Goal: Task Accomplishment & Management: Complete application form

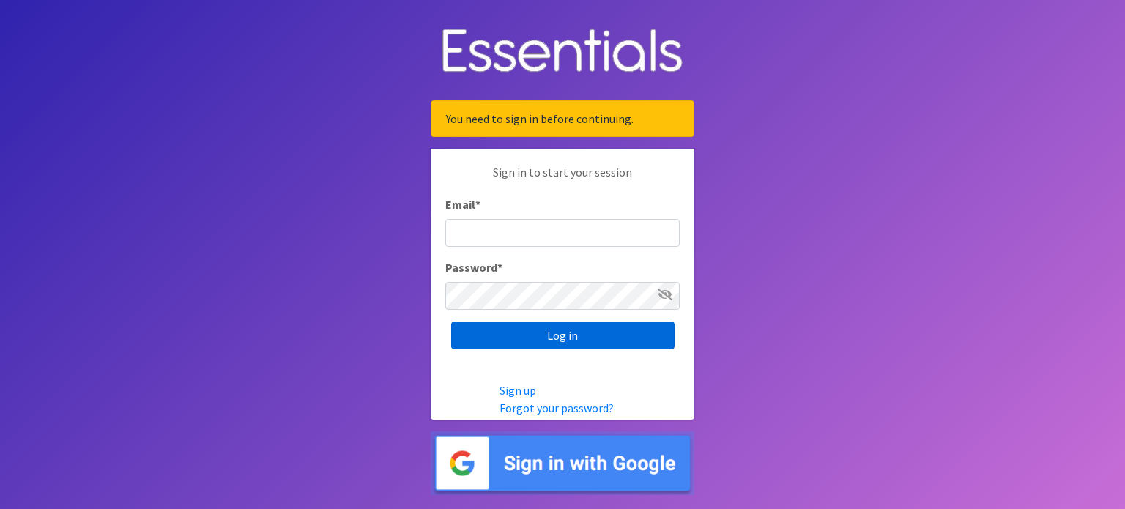
type input "[EMAIL_ADDRESS][DOMAIN_NAME]"
click at [560, 336] on input "Log in" at bounding box center [562, 336] width 223 height 28
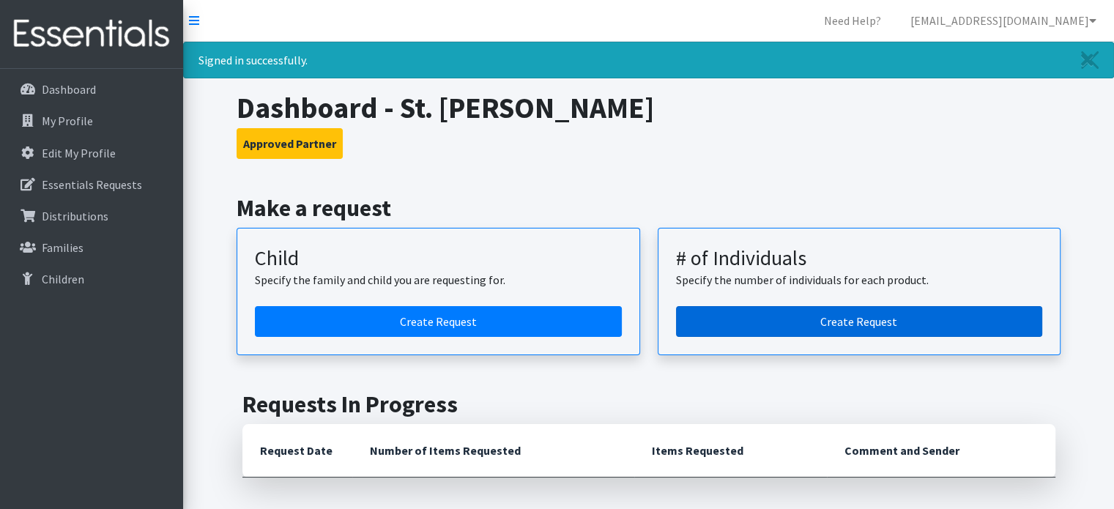
click at [781, 332] on link "Create Request" at bounding box center [859, 321] width 367 height 31
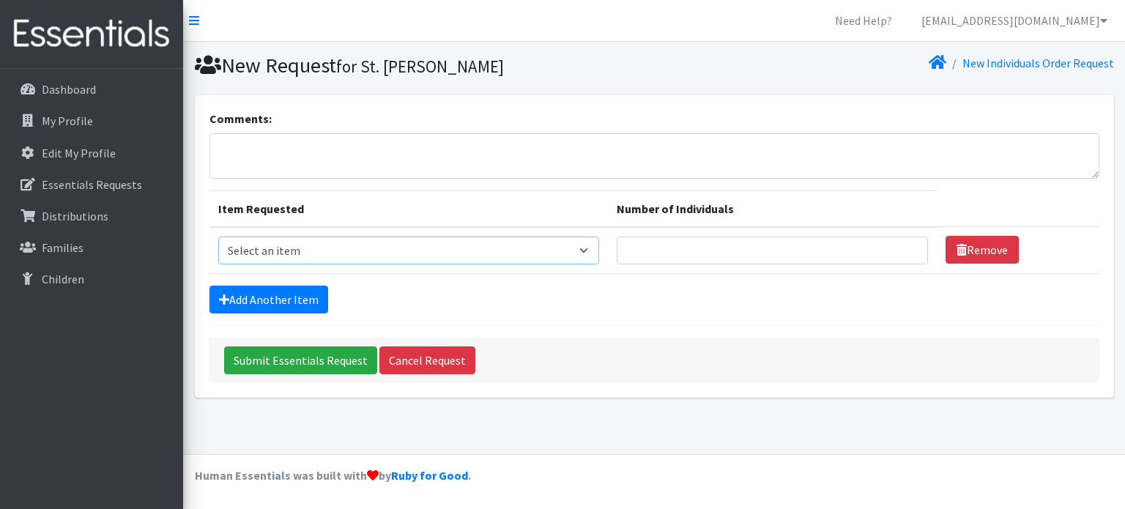
click at [364, 248] on select "Select an item (Newborn) (Preemie) (Size 1) (Size 2) (Size 3) (Size 4) (Size 5)…" at bounding box center [409, 251] width 382 height 28
click at [676, 310] on div "Add Another Item" at bounding box center [655, 300] width 890 height 28
click at [514, 248] on select "Select an item (Newborn) (Preemie) (Size 1) (Size 2) (Size 3) (Size 4) (Size 5)…" at bounding box center [409, 251] width 382 height 28
click at [486, 309] on div "Add Another Item" at bounding box center [655, 300] width 890 height 28
click at [461, 254] on select "Select an item (Newborn) (Preemie) (Size 1) (Size 2) (Size 3) (Size 4) (Size 5)…" at bounding box center [409, 251] width 382 height 28
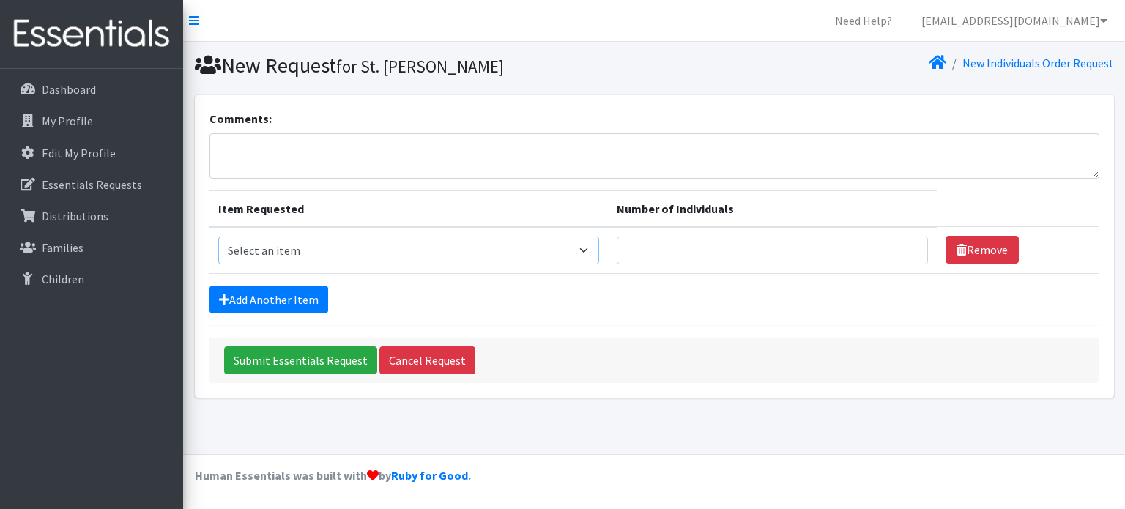
select select "14509"
click at [218, 237] on select "Select an item (Newborn) (Preemie) (Size 1) (Size 2) (Size 3) (Size 4) (Size 5)…" at bounding box center [409, 251] width 382 height 28
click at [660, 246] on input "Number of Individuals" at bounding box center [772, 251] width 311 height 28
type input "20"
click at [292, 294] on link "Add Another Item" at bounding box center [269, 300] width 119 height 28
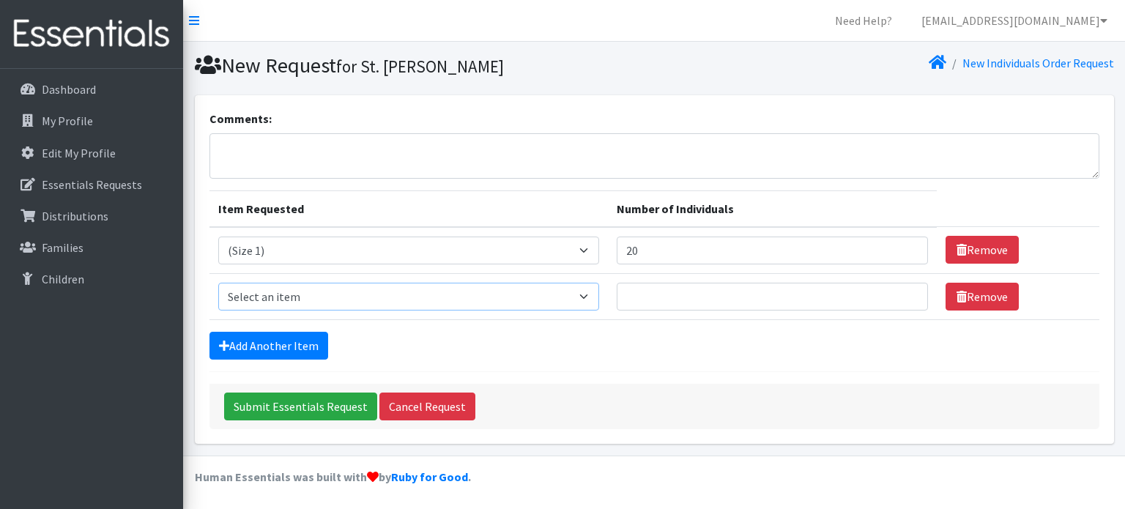
click at [489, 293] on select "Select an item (Newborn) (Preemie) (Size 1) (Size 2) (Size 3) (Size 4) (Size 5)…" at bounding box center [409, 297] width 382 height 28
select select "14510"
click at [218, 283] on select "Select an item (Newborn) (Preemie) (Size 1) (Size 2) (Size 3) (Size 4) (Size 5)…" at bounding box center [409, 297] width 382 height 28
click at [654, 295] on input "Number of Individuals" at bounding box center [772, 297] width 311 height 28
type input "20"
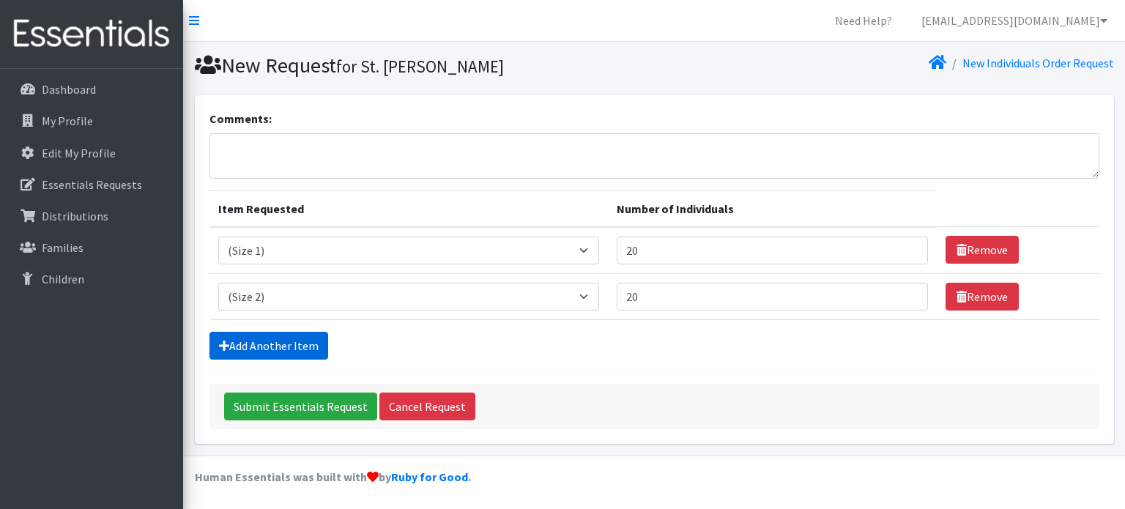
click at [270, 348] on link "Add Another Item" at bounding box center [269, 346] width 119 height 28
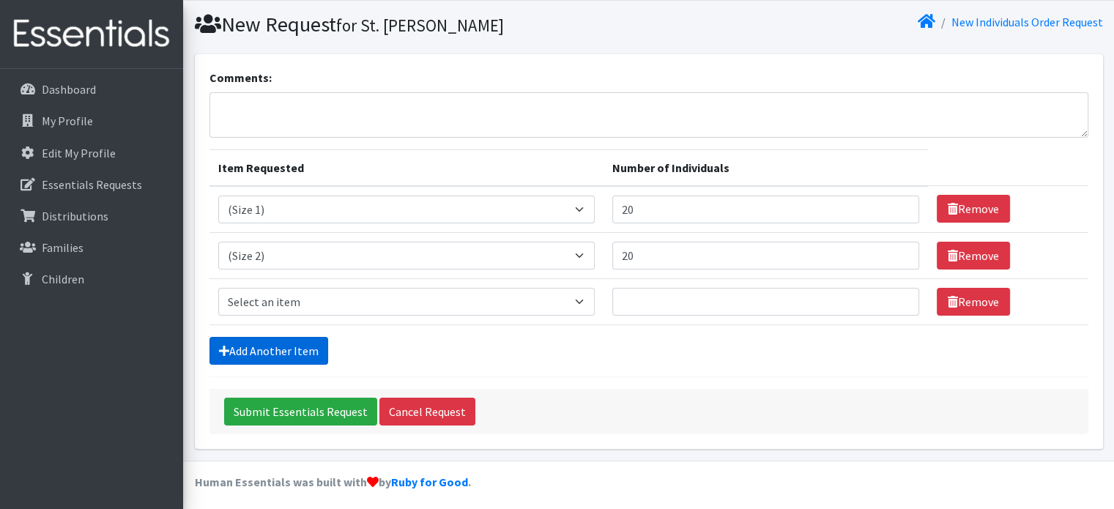
scroll to position [45, 0]
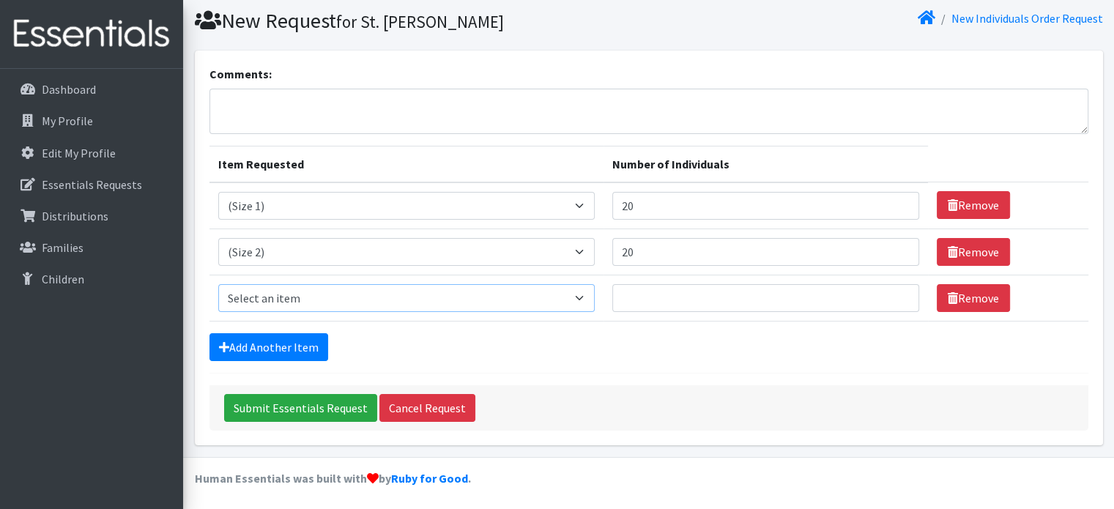
click at [420, 298] on select "Select an item (Newborn) (Preemie) (Size 1) (Size 2) (Size 3) (Size 4) (Size 5)…" at bounding box center [406, 298] width 377 height 28
click at [700, 196] on input "20" at bounding box center [766, 206] width 307 height 28
click at [671, 202] on input "20" at bounding box center [766, 206] width 307 height 28
drag, startPoint x: 649, startPoint y: 203, endPoint x: 610, endPoint y: 202, distance: 39.6
click at [610, 202] on tr "Item Requested Select an item (Newborn) (Preemie) (Size 1) (Size 2) (Size 3) (S…" at bounding box center [649, 205] width 879 height 47
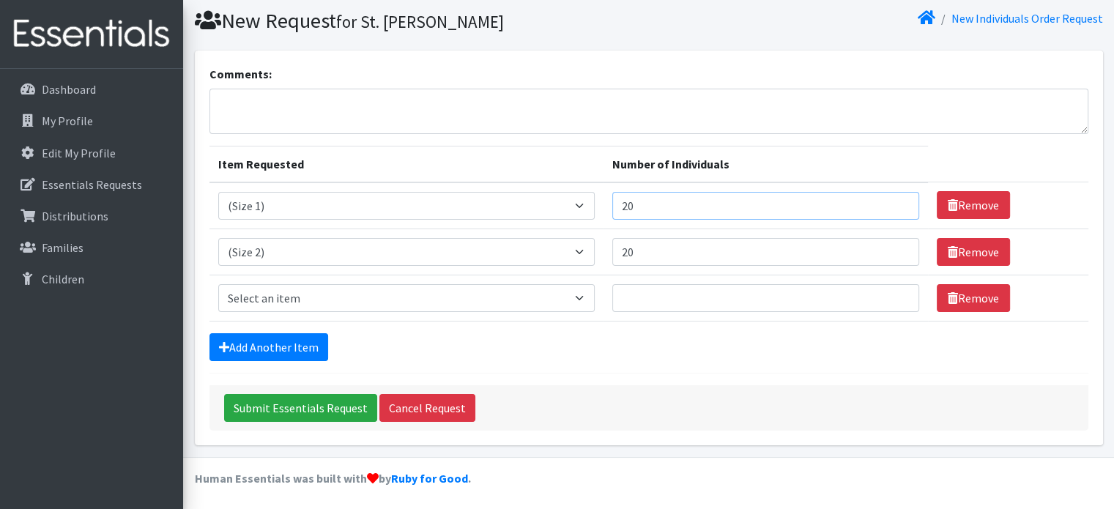
click at [651, 202] on input "20" at bounding box center [766, 206] width 307 height 28
click at [514, 306] on select "Select an item (Newborn) (Preemie) (Size 1) (Size 2) (Size 3) (Size 4) (Size 5)…" at bounding box center [406, 298] width 377 height 28
select select "14507"
click at [218, 284] on select "Select an item (Newborn) (Preemie) (Size 1) (Size 2) (Size 3) (Size 4) (Size 5)…" at bounding box center [406, 298] width 377 height 28
click at [647, 288] on input "Number of Individuals" at bounding box center [766, 298] width 307 height 28
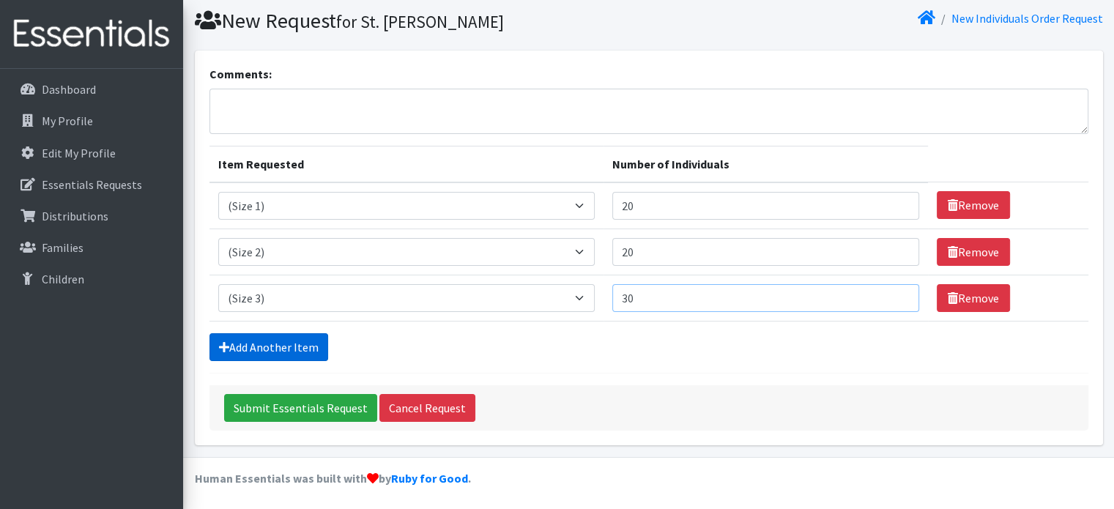
type input "30"
click at [292, 349] on link "Add Another Item" at bounding box center [269, 347] width 119 height 28
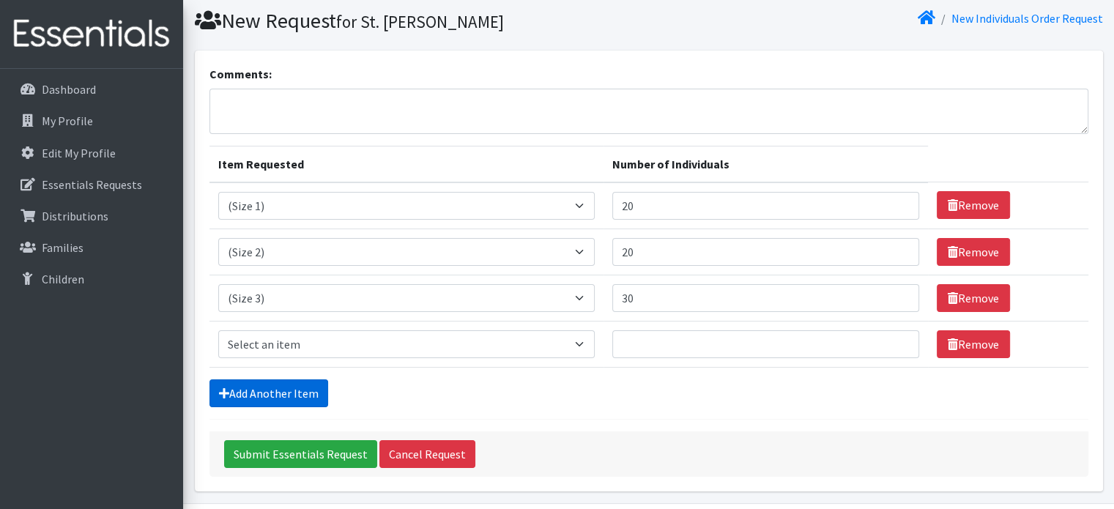
scroll to position [91, 0]
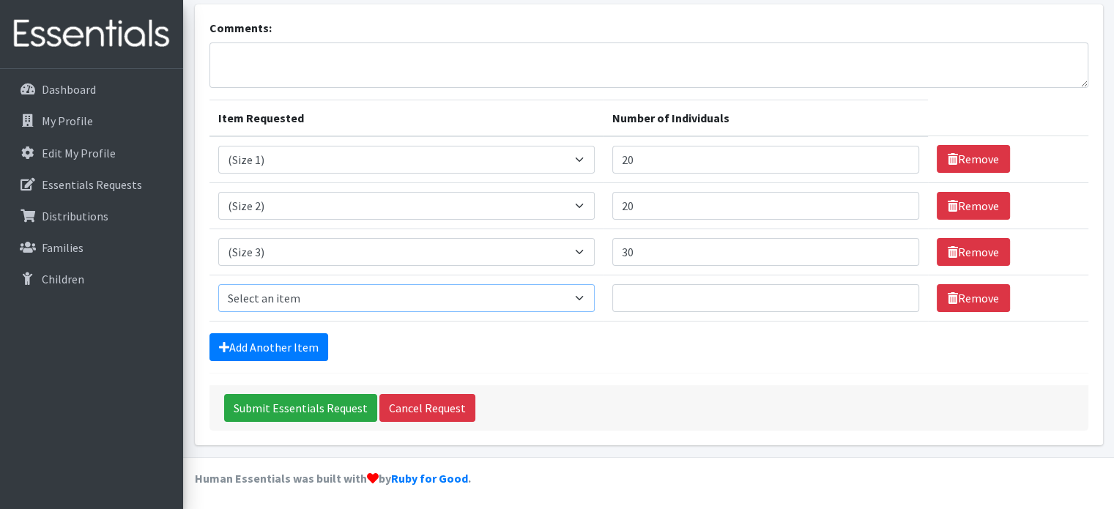
click at [474, 302] on select "Select an item (Newborn) (Preemie) (Size 1) (Size 2) (Size 3) (Size 4) (Size 5)…" at bounding box center [406, 298] width 377 height 28
select select "14512"
click at [218, 284] on select "Select an item (Newborn) (Preemie) (Size 1) (Size 2) (Size 3) (Size 4) (Size 5)…" at bounding box center [406, 298] width 377 height 28
click at [651, 292] on input "Number of Individuals" at bounding box center [766, 298] width 307 height 28
type input "40"
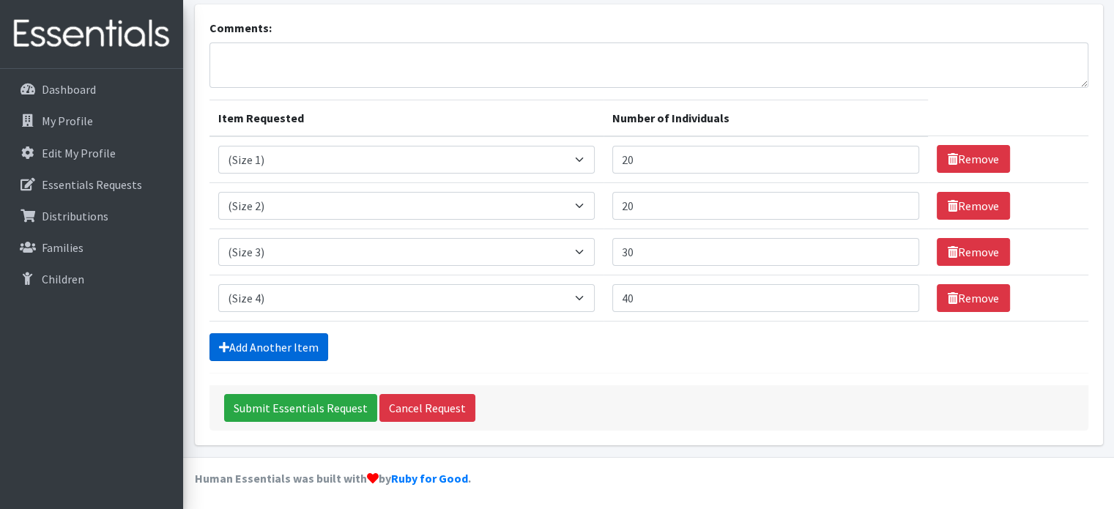
click at [305, 345] on link "Add Another Item" at bounding box center [269, 347] width 119 height 28
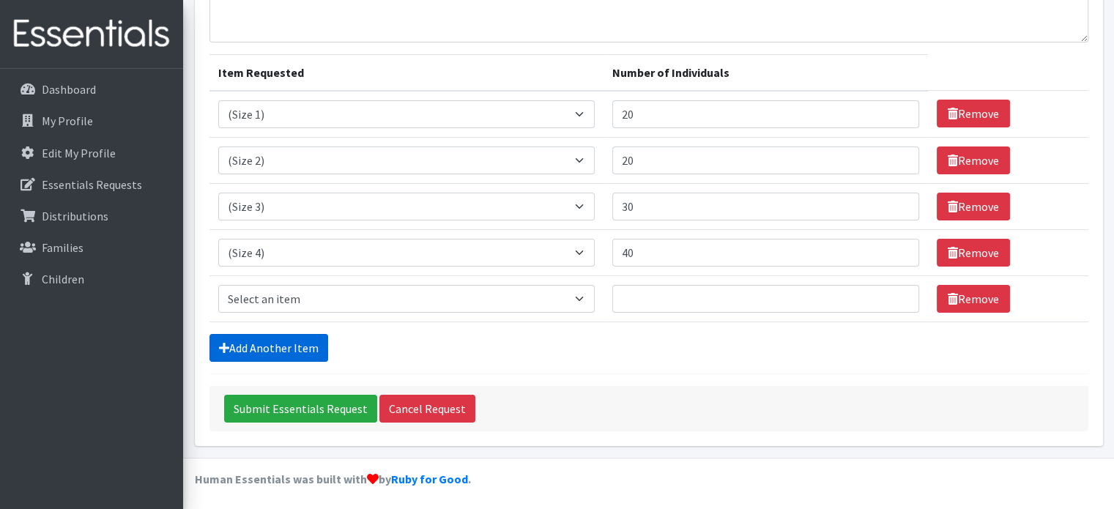
scroll to position [137, 0]
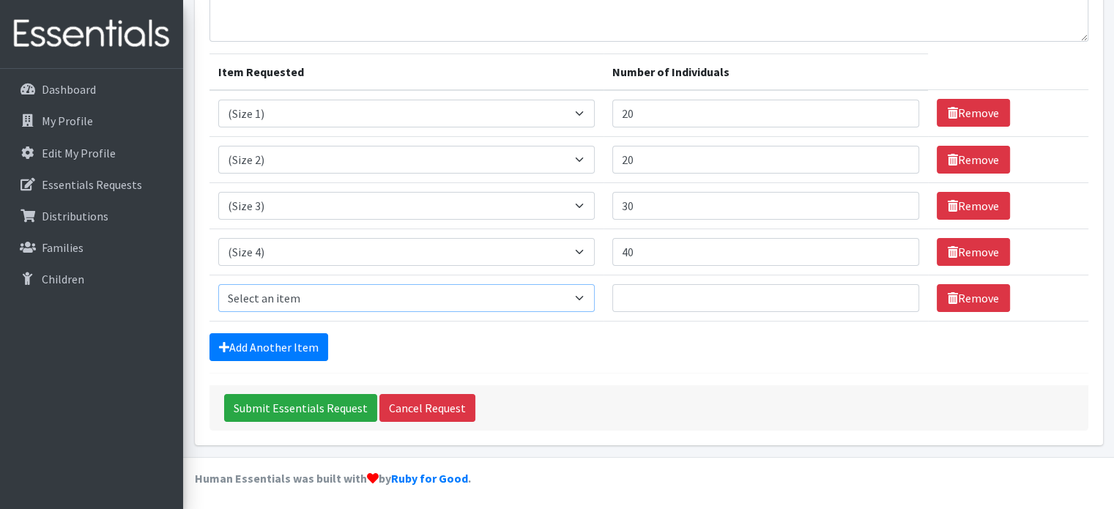
click at [424, 303] on select "Select an item (Newborn) (Preemie) (Size 1) (Size 2) (Size 3) (Size 4) (Size 5)…" at bounding box center [406, 298] width 377 height 28
select select "14488"
click at [218, 284] on select "Select an item (Newborn) (Preemie) (Size 1) (Size 2) (Size 3) (Size 4) (Size 5)…" at bounding box center [406, 298] width 377 height 28
click at [648, 288] on input "Number of Individuals" at bounding box center [766, 298] width 307 height 28
type input "40"
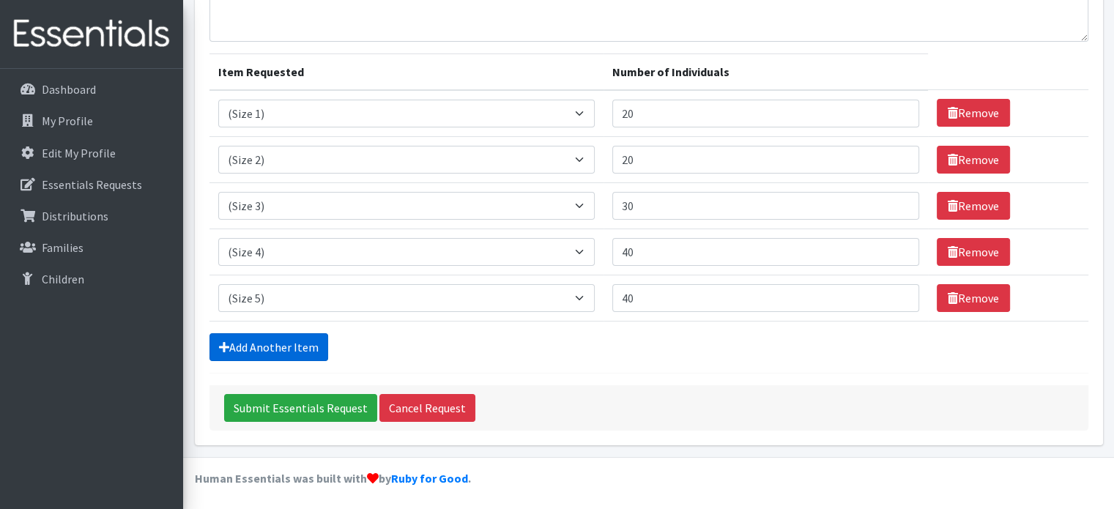
click at [281, 348] on link "Add Another Item" at bounding box center [269, 347] width 119 height 28
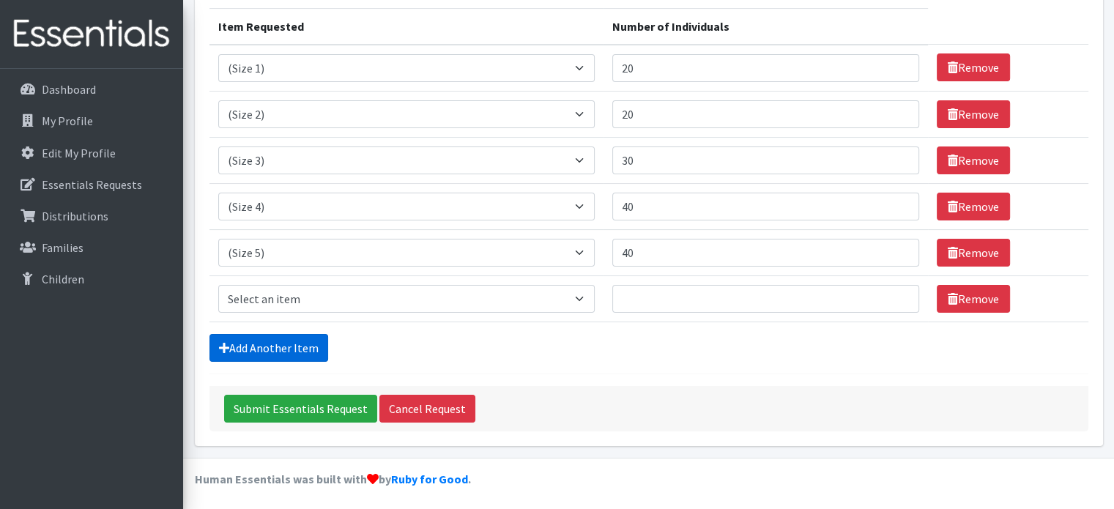
scroll to position [183, 0]
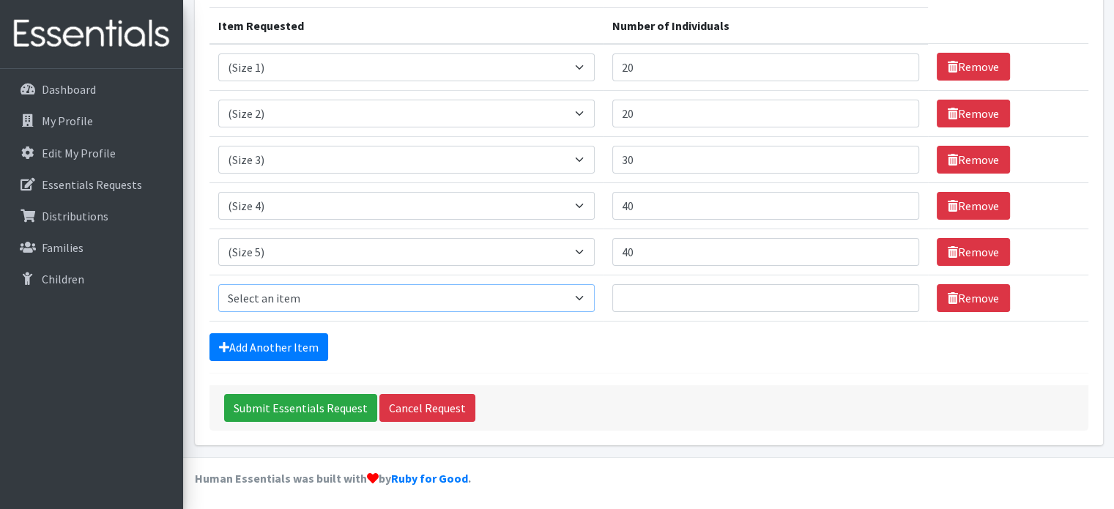
click at [366, 293] on select "Select an item (Newborn) (Preemie) (Size 1) (Size 2) (Size 3) (Size 4) (Size 5)…" at bounding box center [406, 298] width 377 height 28
select select "14491"
click at [218, 284] on select "Select an item (Newborn) (Preemie) (Size 1) (Size 2) (Size 3) (Size 4) (Size 5)…" at bounding box center [406, 298] width 377 height 28
click at [651, 295] on input "Number of Individuals" at bounding box center [766, 298] width 307 height 28
type input "40"
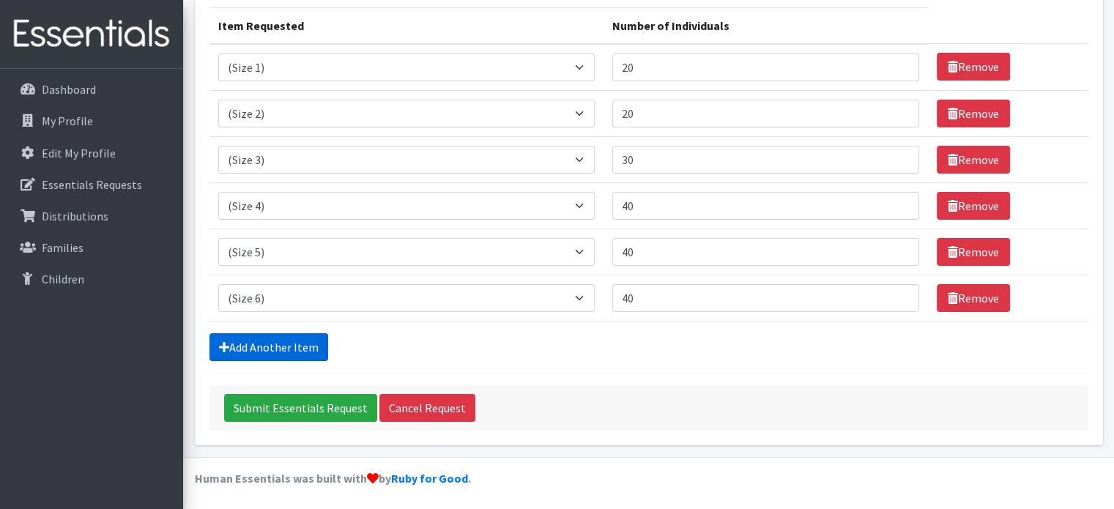
click at [295, 349] on link "Add Another Item" at bounding box center [269, 347] width 119 height 28
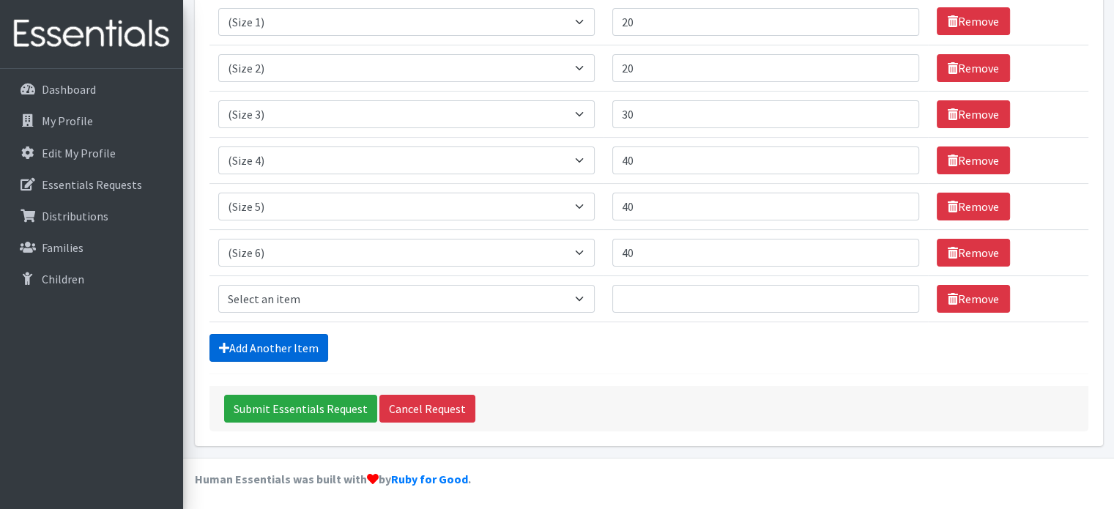
scroll to position [229, 0]
click at [384, 301] on select "Select an item (Newborn) (Preemie) (Size 1) (Size 2) (Size 3) (Size 4) (Size 5)…" at bounding box center [406, 299] width 377 height 28
select select "14953"
click at [218, 285] on select "Select an item (Newborn) (Preemie) (Size 1) (Size 2) (Size 3) (Size 4) (Size 5)…" at bounding box center [406, 299] width 377 height 28
click at [679, 295] on input "Number of Individuals" at bounding box center [766, 299] width 307 height 28
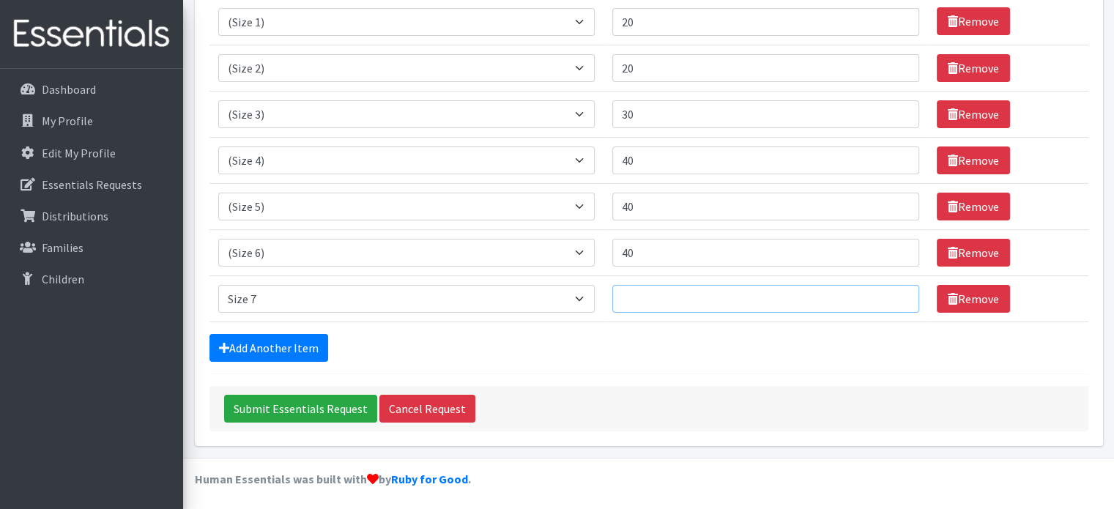
type input "4"
type input "30"
click at [287, 334] on link "Add Another Item" at bounding box center [269, 348] width 119 height 28
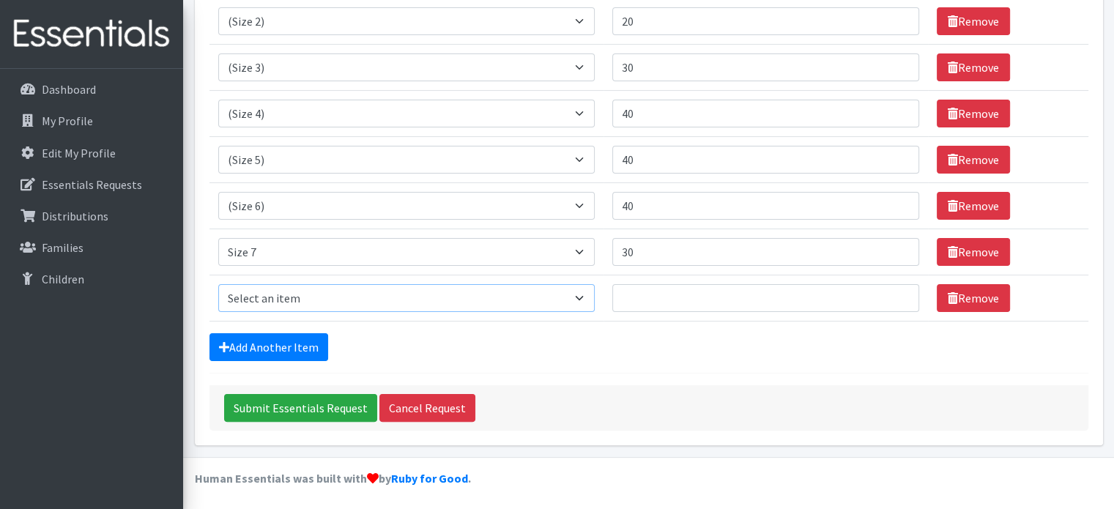
click at [501, 295] on select "Select an item (Newborn) (Preemie) (Size 1) (Size 2) (Size 3) (Size 4) (Size 5)…" at bounding box center [406, 298] width 377 height 28
select select "14495"
click at [218, 284] on select "Select an item (Newborn) (Preemie) (Size 1) (Size 2) (Size 3) (Size 4) (Size 5)…" at bounding box center [406, 298] width 377 height 28
click at [648, 298] on input "Number of Individuals" at bounding box center [766, 298] width 307 height 28
type input "40"
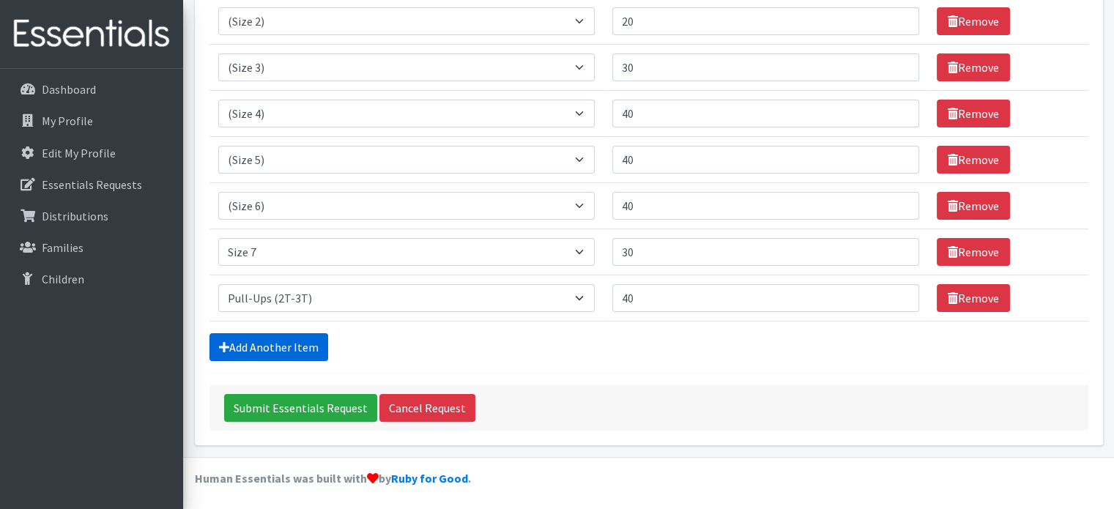
click at [273, 342] on link "Add Another Item" at bounding box center [269, 347] width 119 height 28
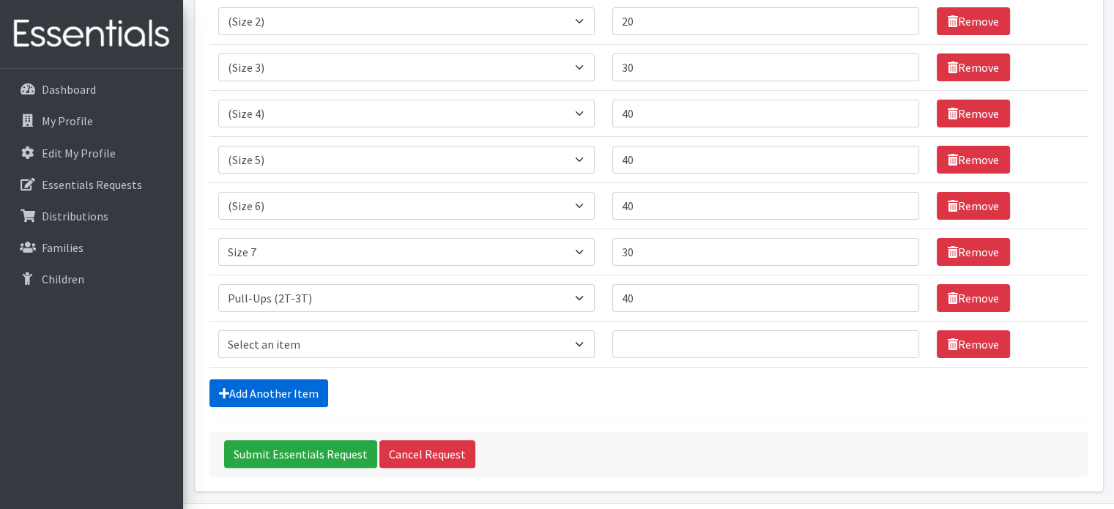
scroll to position [321, 0]
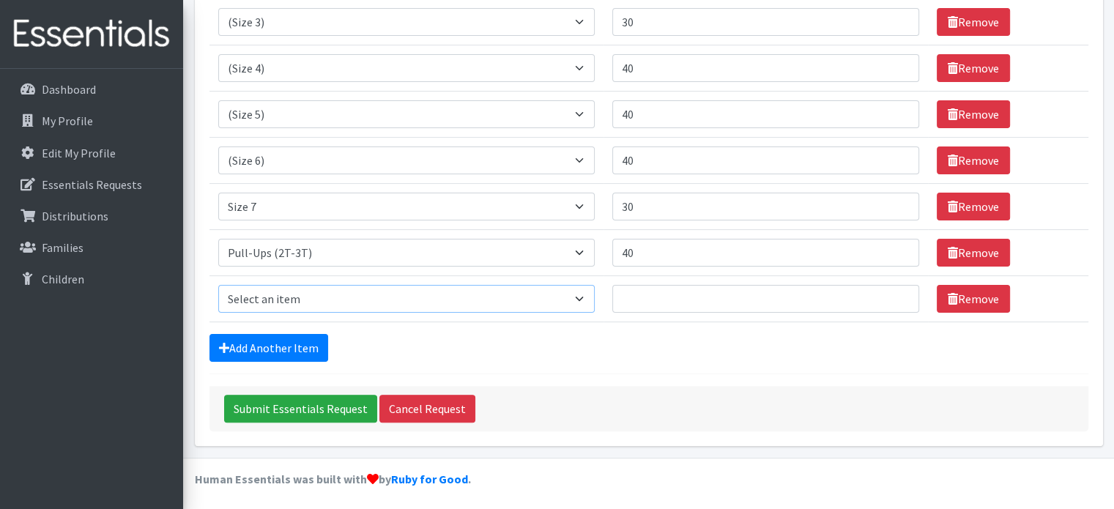
click at [417, 295] on select "Select an item (Newborn) (Preemie) (Size 1) (Size 2) (Size 3) (Size 4) (Size 5)…" at bounding box center [406, 299] width 377 height 28
select select "14494"
click at [218, 285] on select "Select an item (Newborn) (Preemie) (Size 1) (Size 2) (Size 3) (Size 4) (Size 5)…" at bounding box center [406, 299] width 377 height 28
click at [645, 295] on input "Number of Individuals" at bounding box center [766, 299] width 307 height 28
type input "30"
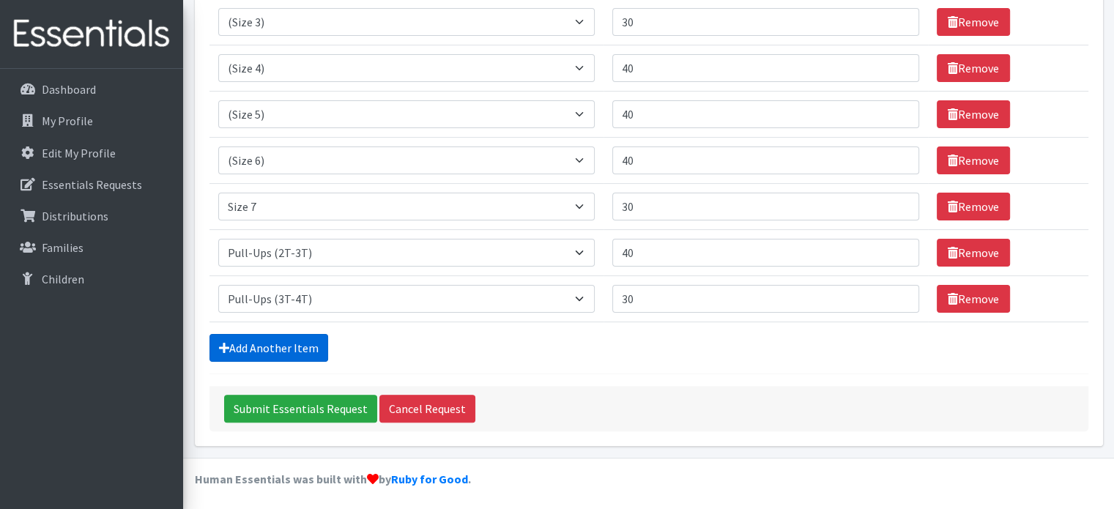
click at [300, 347] on link "Add Another Item" at bounding box center [269, 348] width 119 height 28
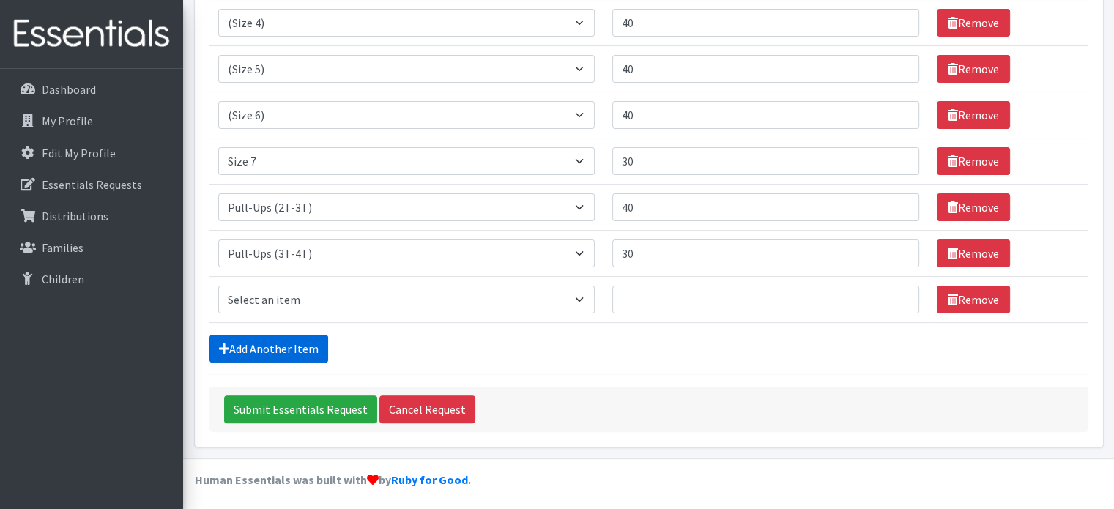
scroll to position [367, 0]
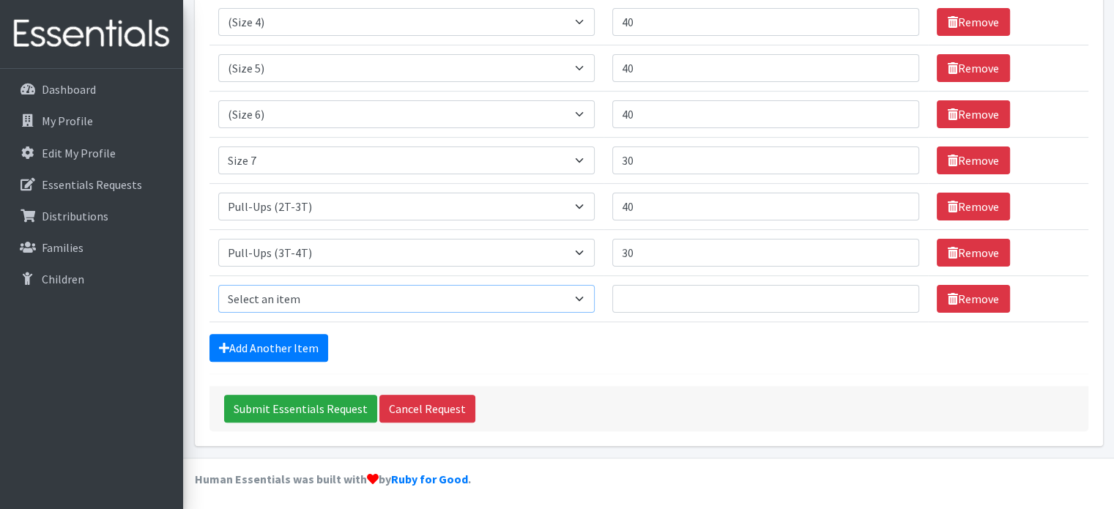
click at [437, 304] on select "Select an item (Newborn) (Preemie) (Size 1) (Size 2) (Size 3) (Size 4) (Size 5)…" at bounding box center [406, 299] width 377 height 28
select select "14511"
click at [218, 285] on select "Select an item (Newborn) (Preemie) (Size 1) (Size 2) (Size 3) (Size 4) (Size 5)…" at bounding box center [406, 299] width 377 height 28
click at [632, 295] on input "Number of Individuals" at bounding box center [766, 299] width 307 height 28
type input "40"
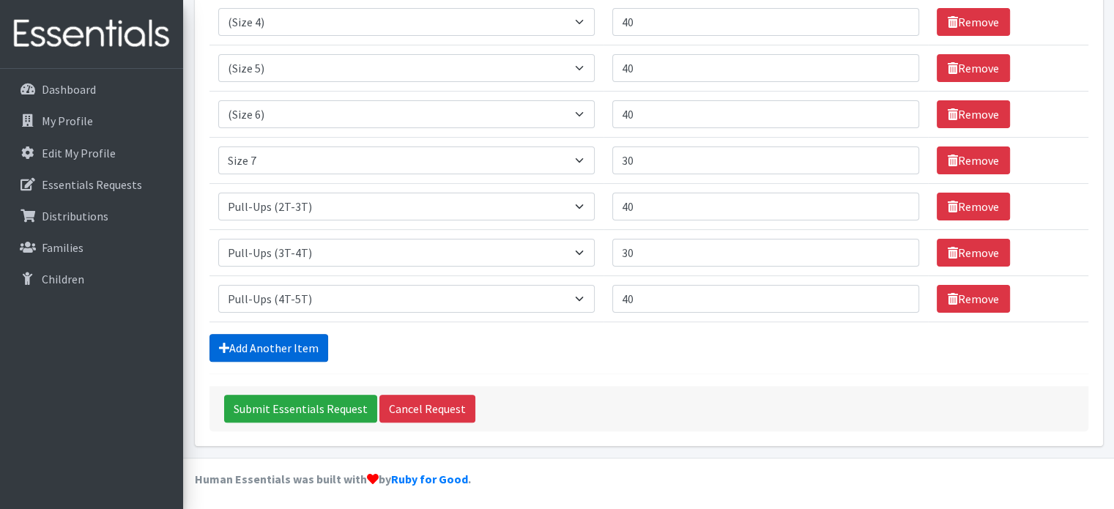
click at [302, 348] on link "Add Another Item" at bounding box center [269, 348] width 119 height 28
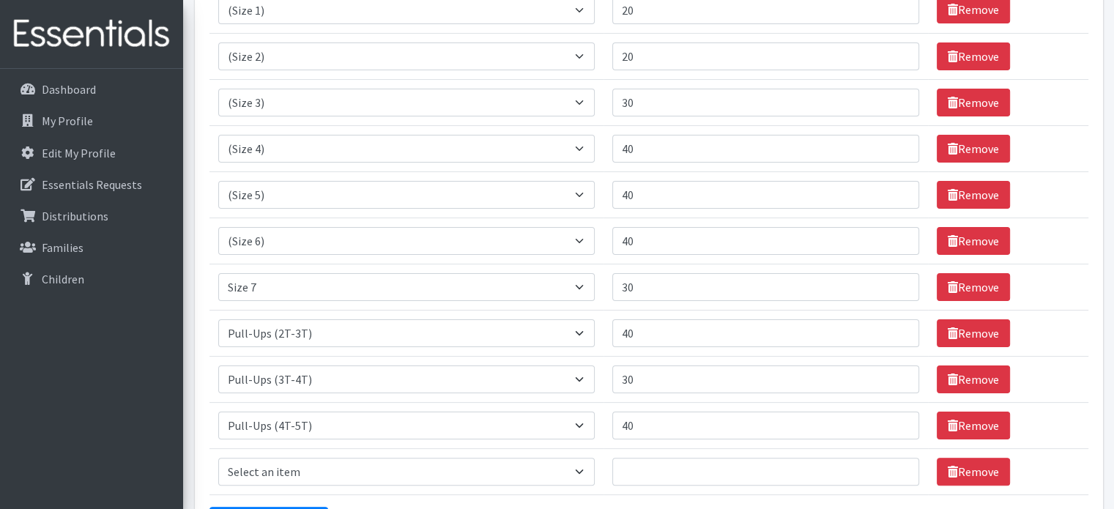
scroll to position [267, 0]
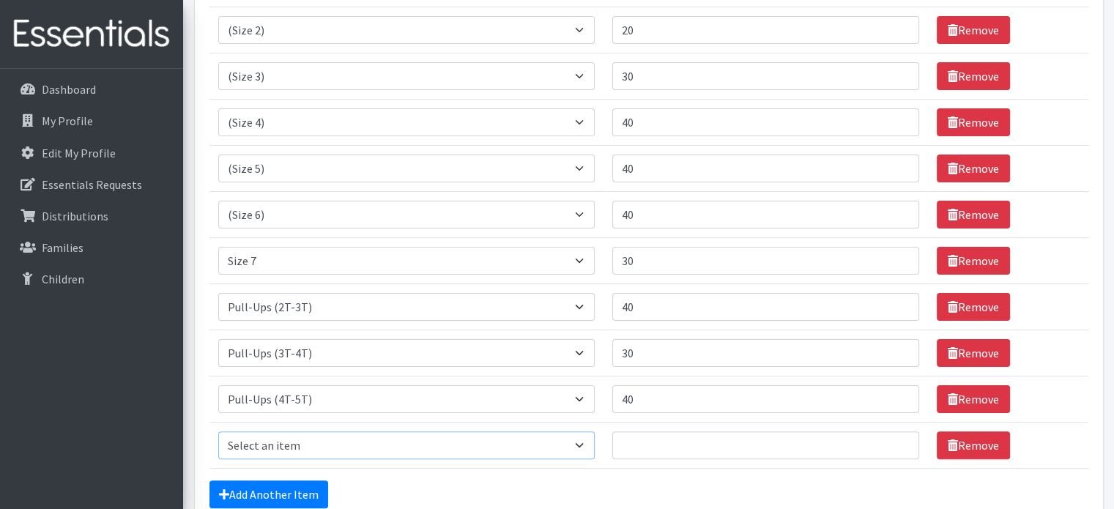
click at [448, 450] on select "Select an item (Newborn) (Preemie) (Size 1) (Size 2) (Size 3) (Size 4) (Size 5)…" at bounding box center [406, 446] width 377 height 28
select select "14484"
click at [218, 432] on select "Select an item (Newborn) (Preemie) (Size 1) (Size 2) (Size 3) (Size 4) (Size 5)…" at bounding box center [406, 446] width 377 height 28
click at [692, 446] on input "Number of Individuals" at bounding box center [766, 446] width 307 height 28
type input "30"
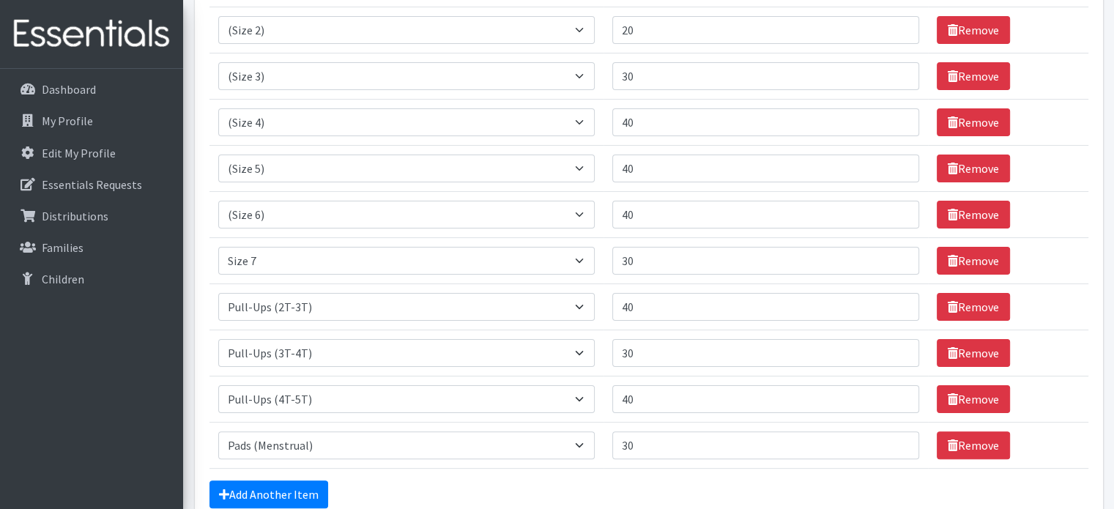
click at [533, 485] on div "Add Another Item" at bounding box center [649, 495] width 879 height 28
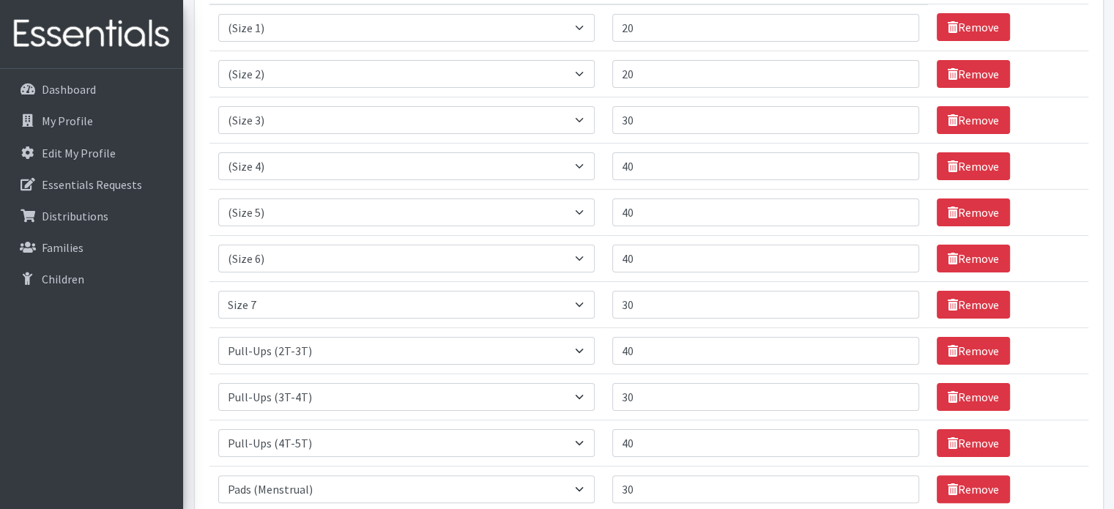
scroll to position [366, 0]
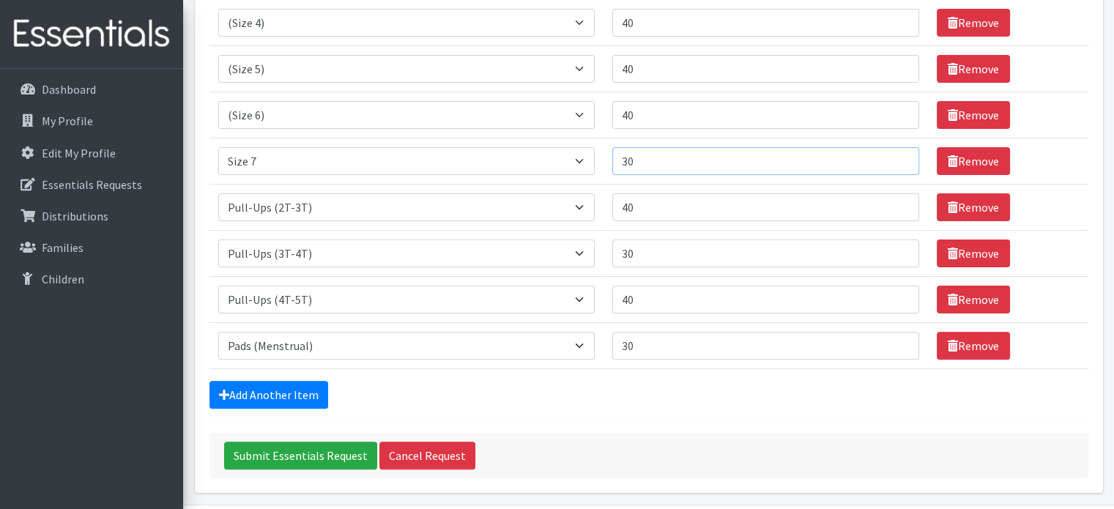
drag, startPoint x: 682, startPoint y: 160, endPoint x: 613, endPoint y: 158, distance: 68.9
click at [613, 158] on td "Number of Individuals 30" at bounding box center [766, 161] width 325 height 46
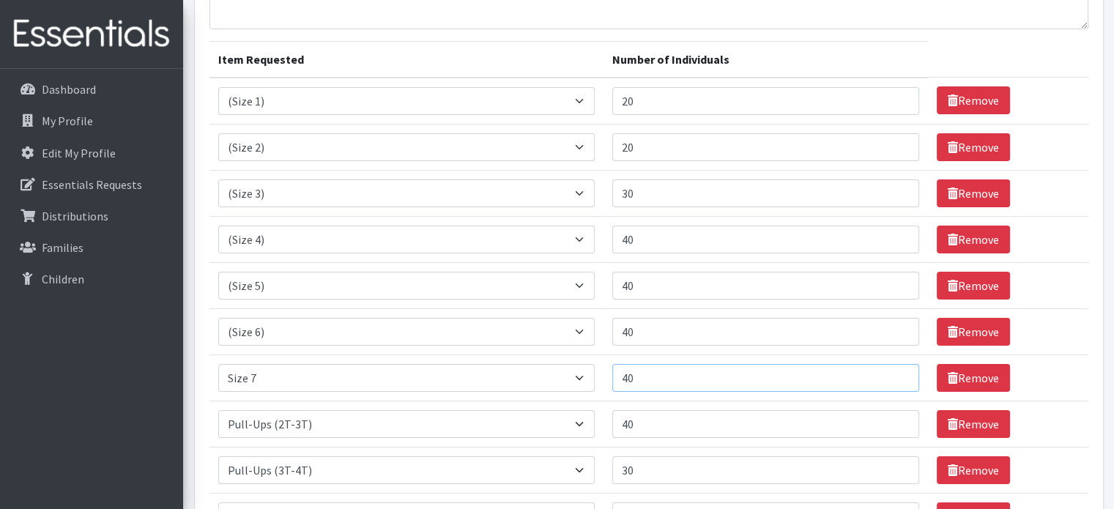
scroll to position [147, 0]
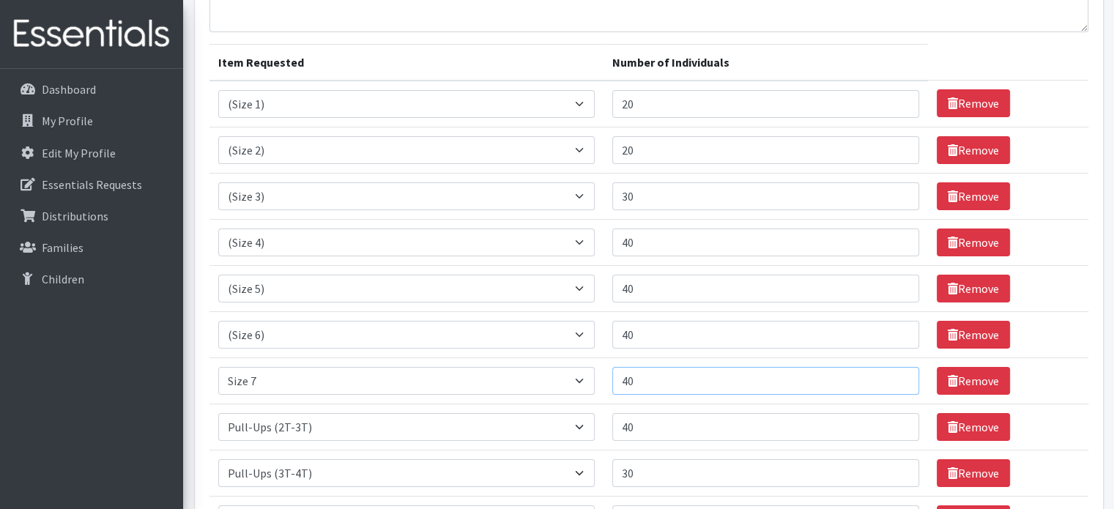
type input "40"
drag, startPoint x: 664, startPoint y: 197, endPoint x: 621, endPoint y: 194, distance: 42.6
click at [621, 194] on input "30" at bounding box center [766, 196] width 307 height 28
type input "40"
click at [677, 245] on input "40" at bounding box center [766, 243] width 307 height 28
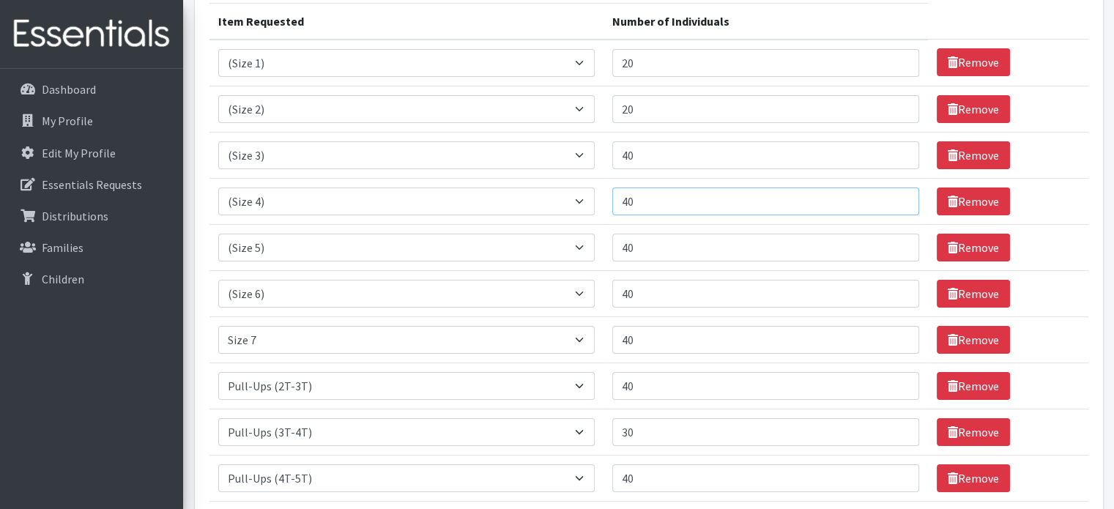
scroll to position [73, 0]
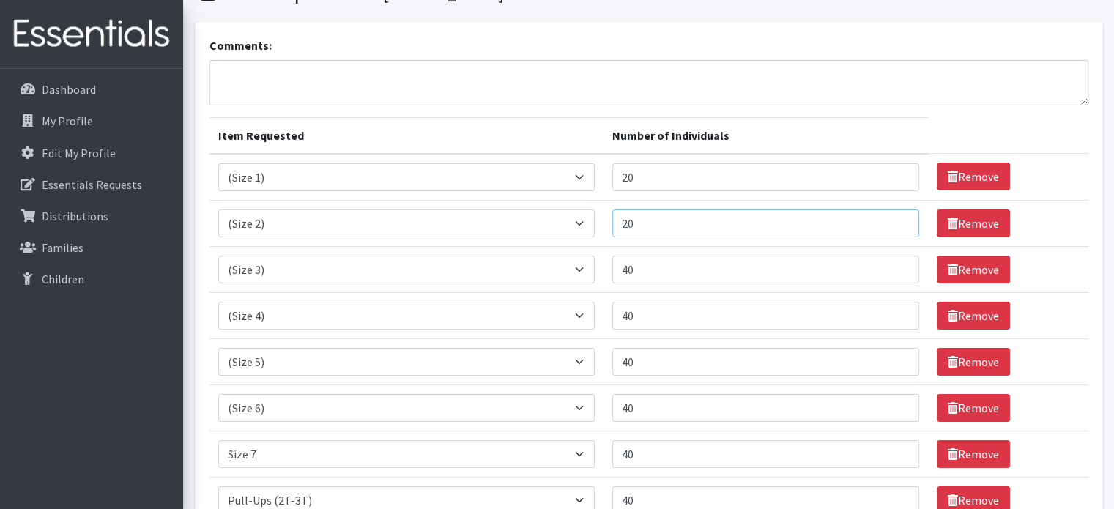
drag, startPoint x: 667, startPoint y: 223, endPoint x: 620, endPoint y: 222, distance: 46.9
click at [620, 222] on input "20" at bounding box center [766, 224] width 307 height 28
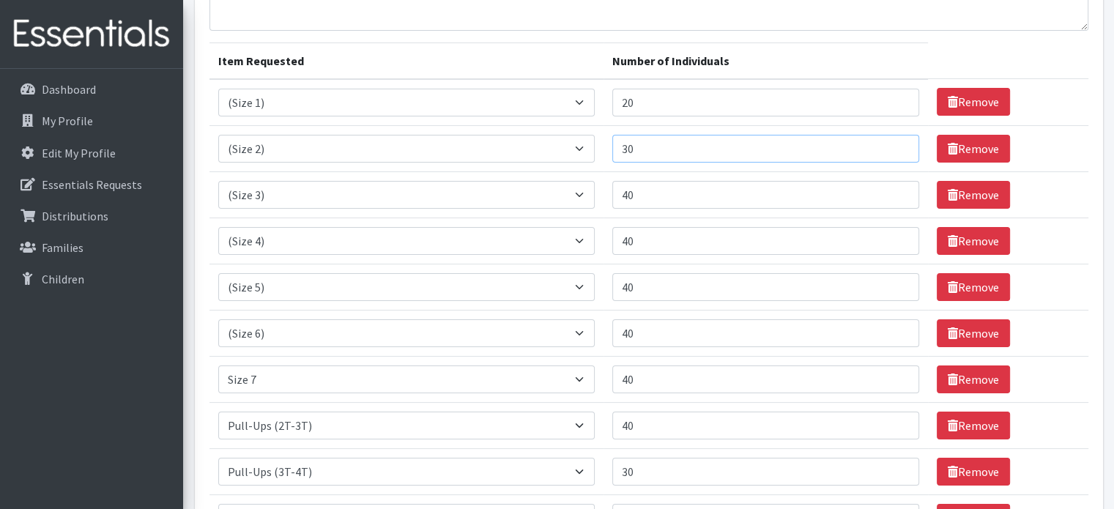
scroll to position [147, 0]
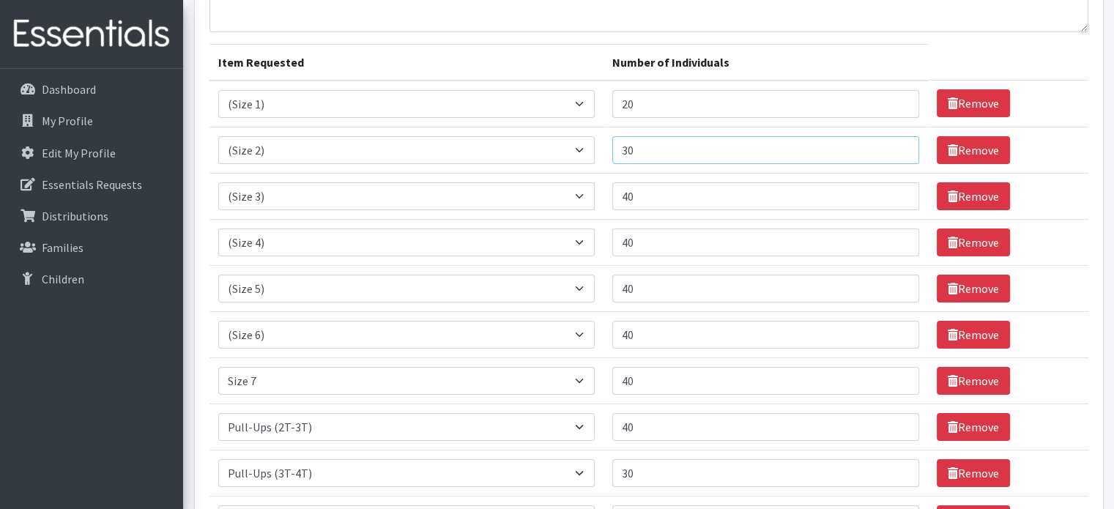
type input "30"
click at [723, 106] on input "20" at bounding box center [766, 104] width 307 height 28
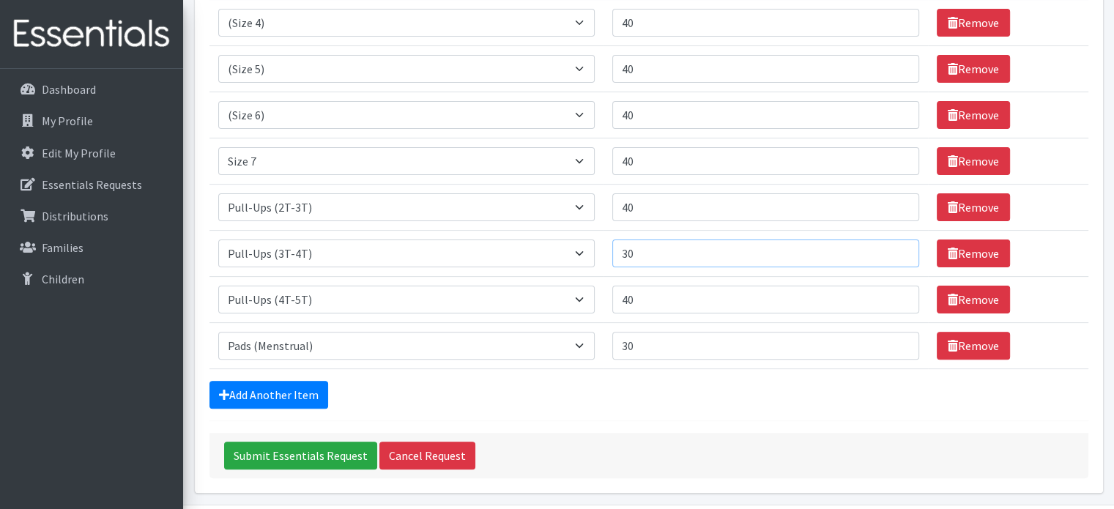
drag, startPoint x: 665, startPoint y: 254, endPoint x: 623, endPoint y: 254, distance: 41.8
click at [623, 254] on input "30" at bounding box center [766, 254] width 307 height 28
type input "40"
click at [678, 392] on div "Add Another Item" at bounding box center [649, 395] width 879 height 28
click at [588, 381] on div "Add Another Item" at bounding box center [649, 395] width 879 height 28
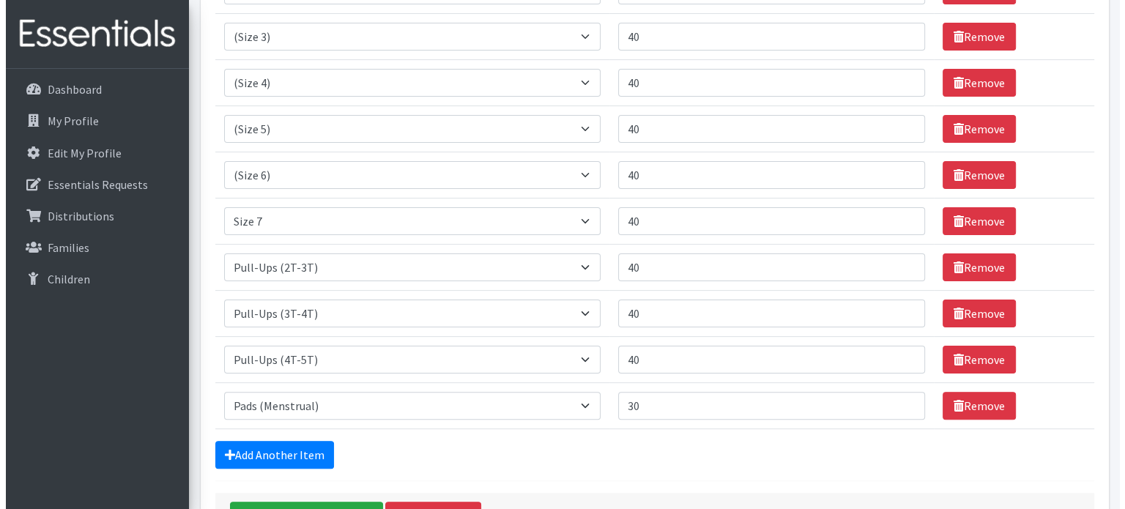
scroll to position [413, 0]
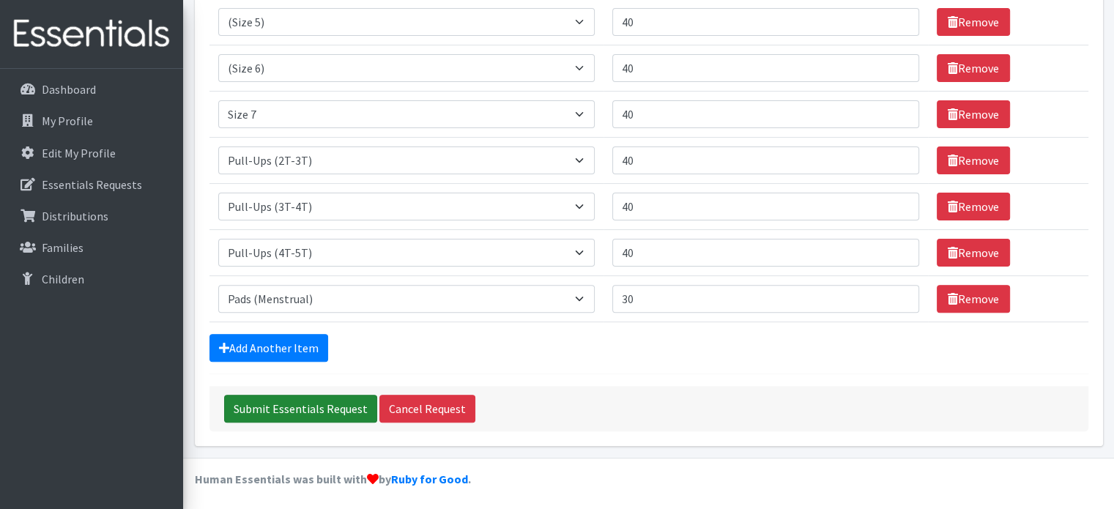
click at [311, 403] on input "Submit Essentials Request" at bounding box center [300, 409] width 153 height 28
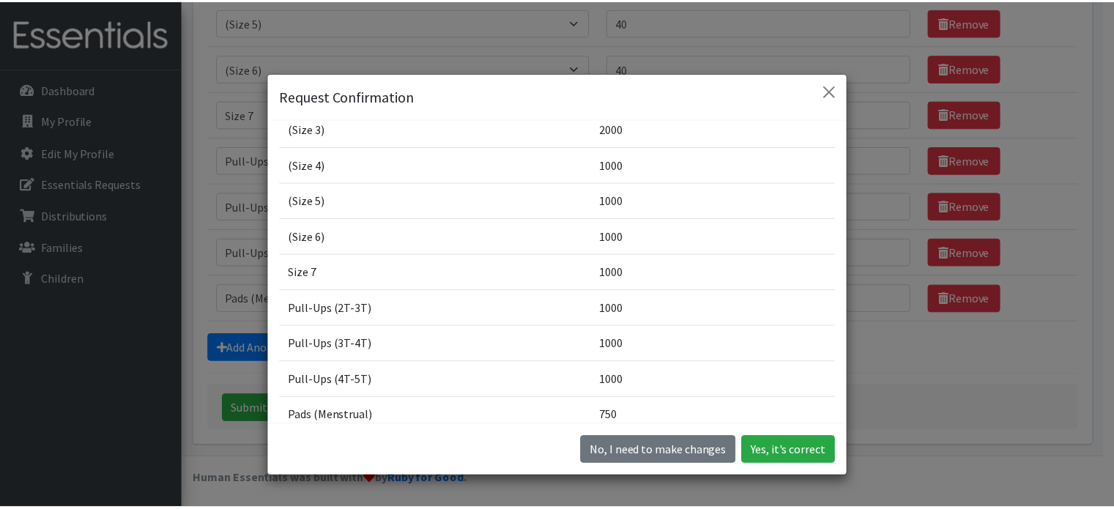
scroll to position [211, 0]
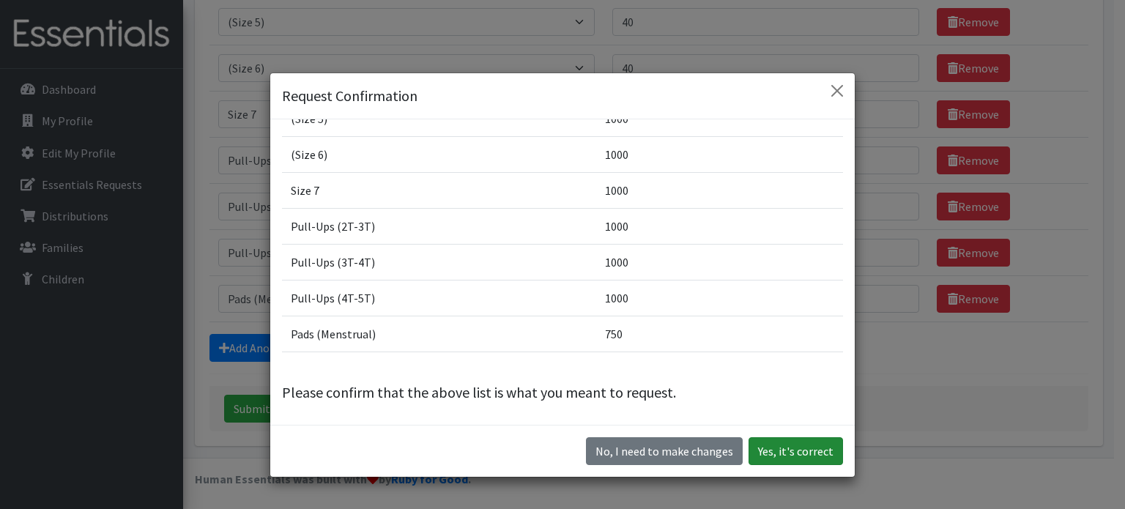
click at [791, 453] on button "Yes, it's correct" at bounding box center [796, 451] width 95 height 28
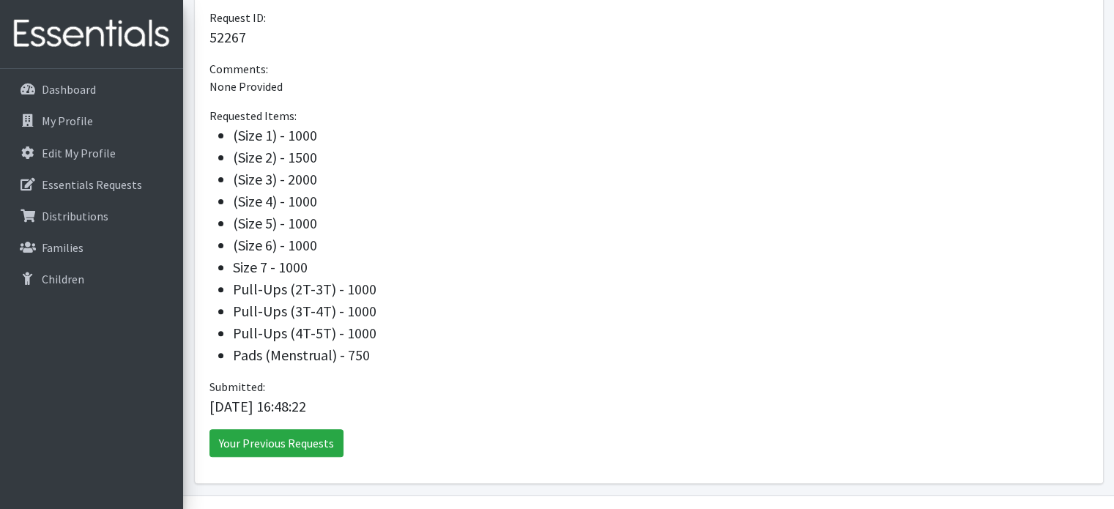
scroll to position [440, 0]
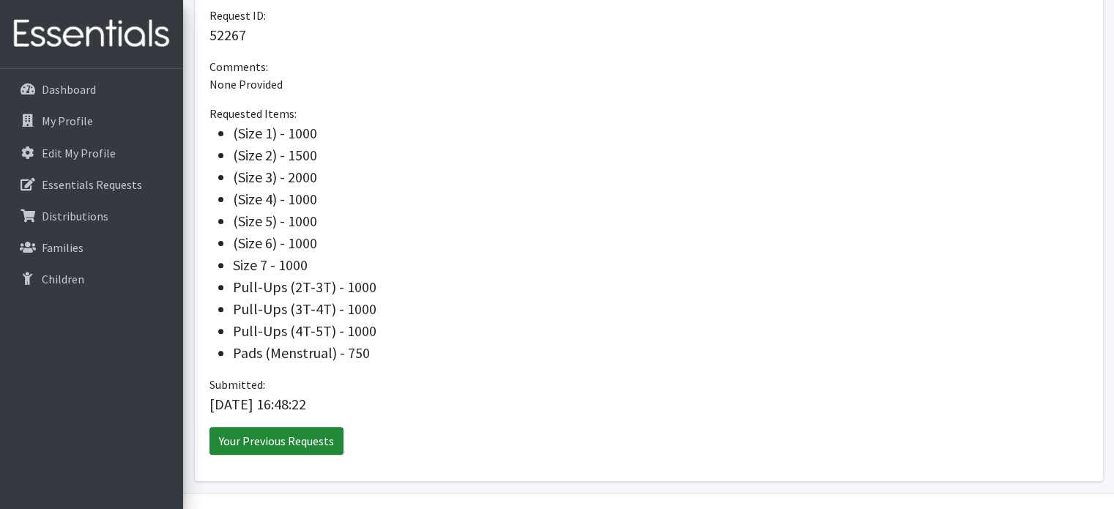
click at [309, 443] on link "Your Previous Requests" at bounding box center [277, 441] width 134 height 28
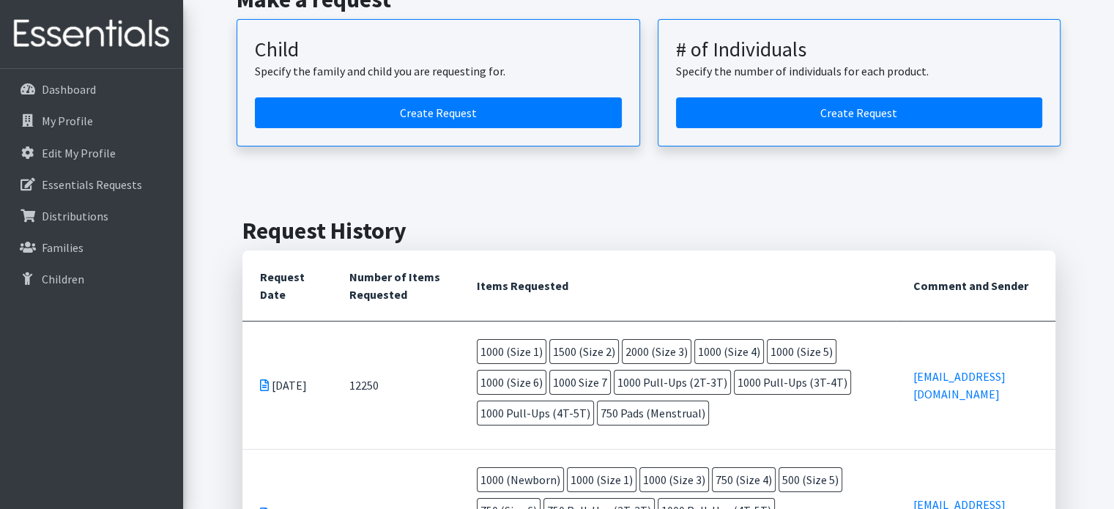
scroll to position [73, 0]
